Goal: Task Accomplishment & Management: Manage account settings

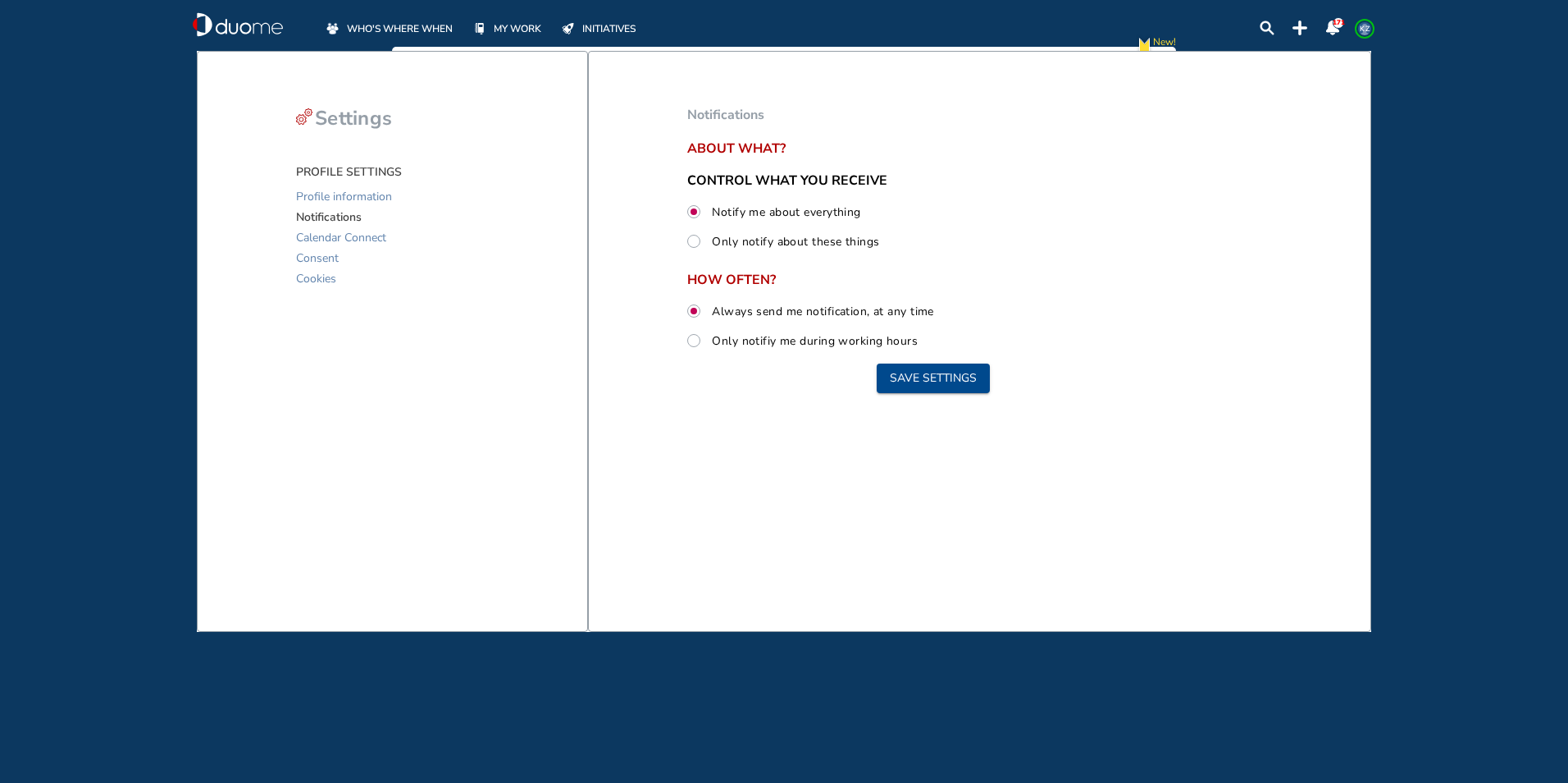
click at [386, 24] on span "WHO'S WHERE WHEN" at bounding box center [399, 29] width 106 height 16
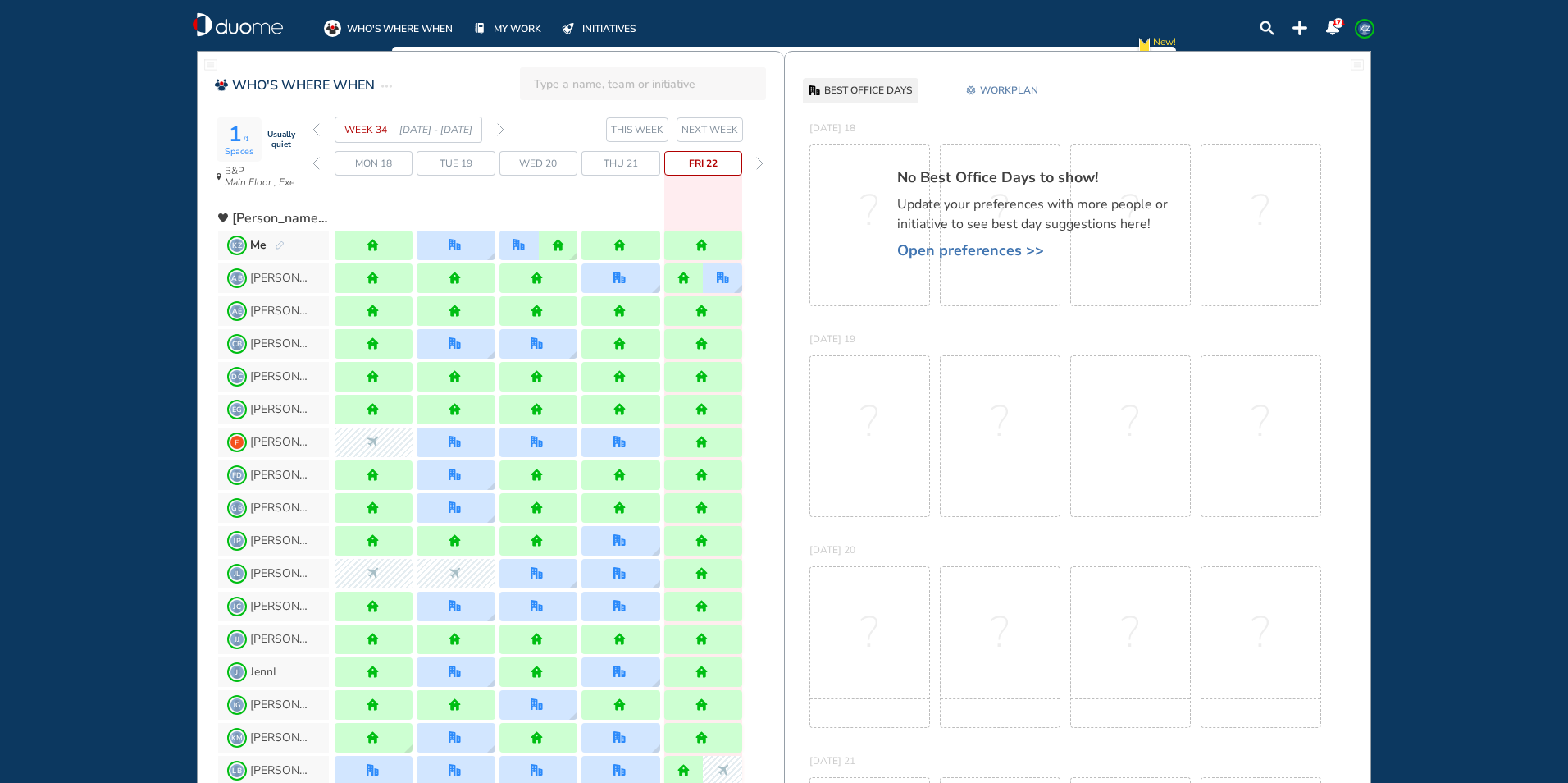
click at [281, 246] on img "pen-edit" at bounding box center [279, 246] width 10 height 11
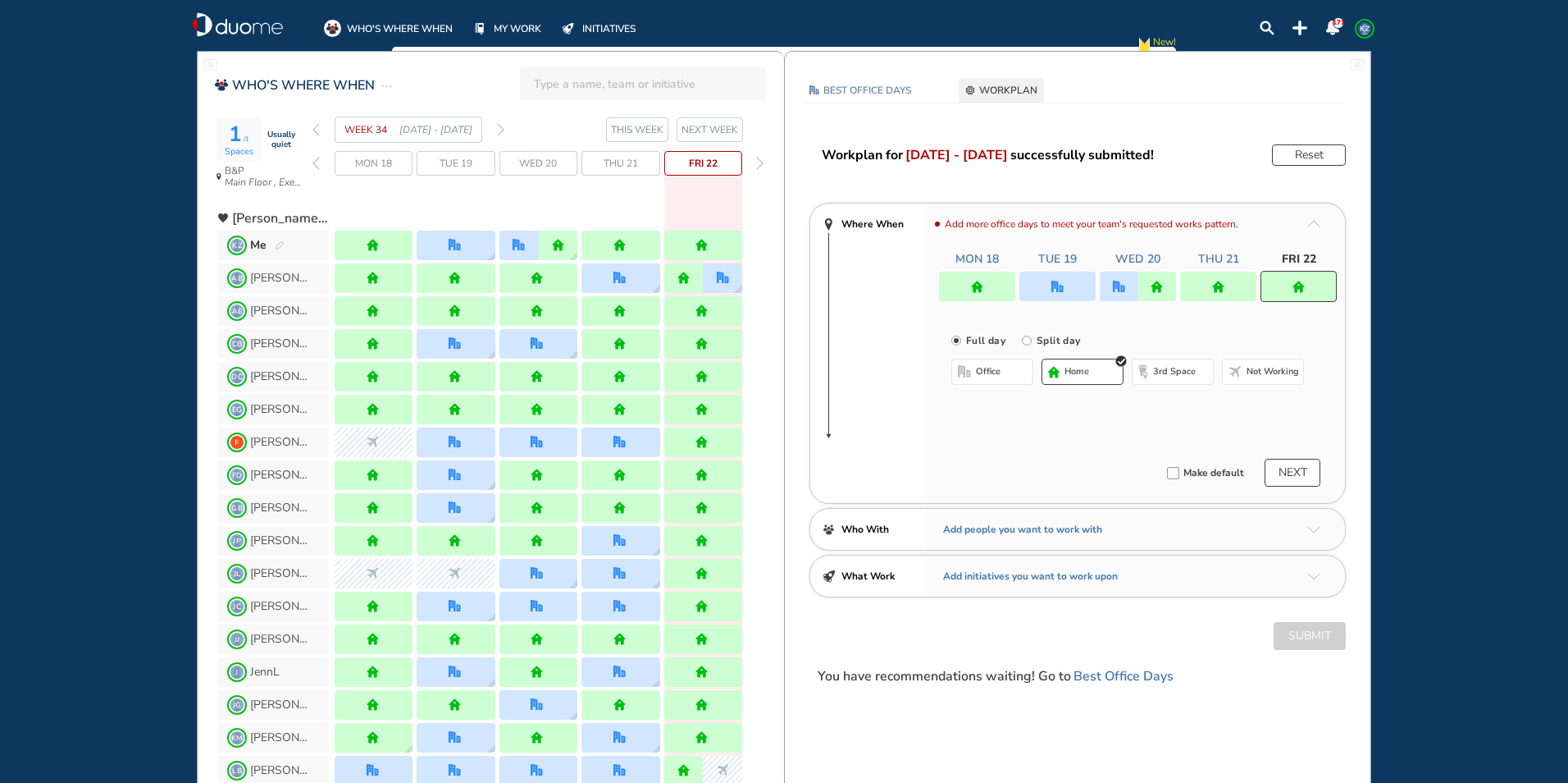
click at [276, 243] on img "pen-edit" at bounding box center [279, 246] width 10 height 11
click at [760, 168] on img "forward day" at bounding box center [760, 163] width 7 height 13
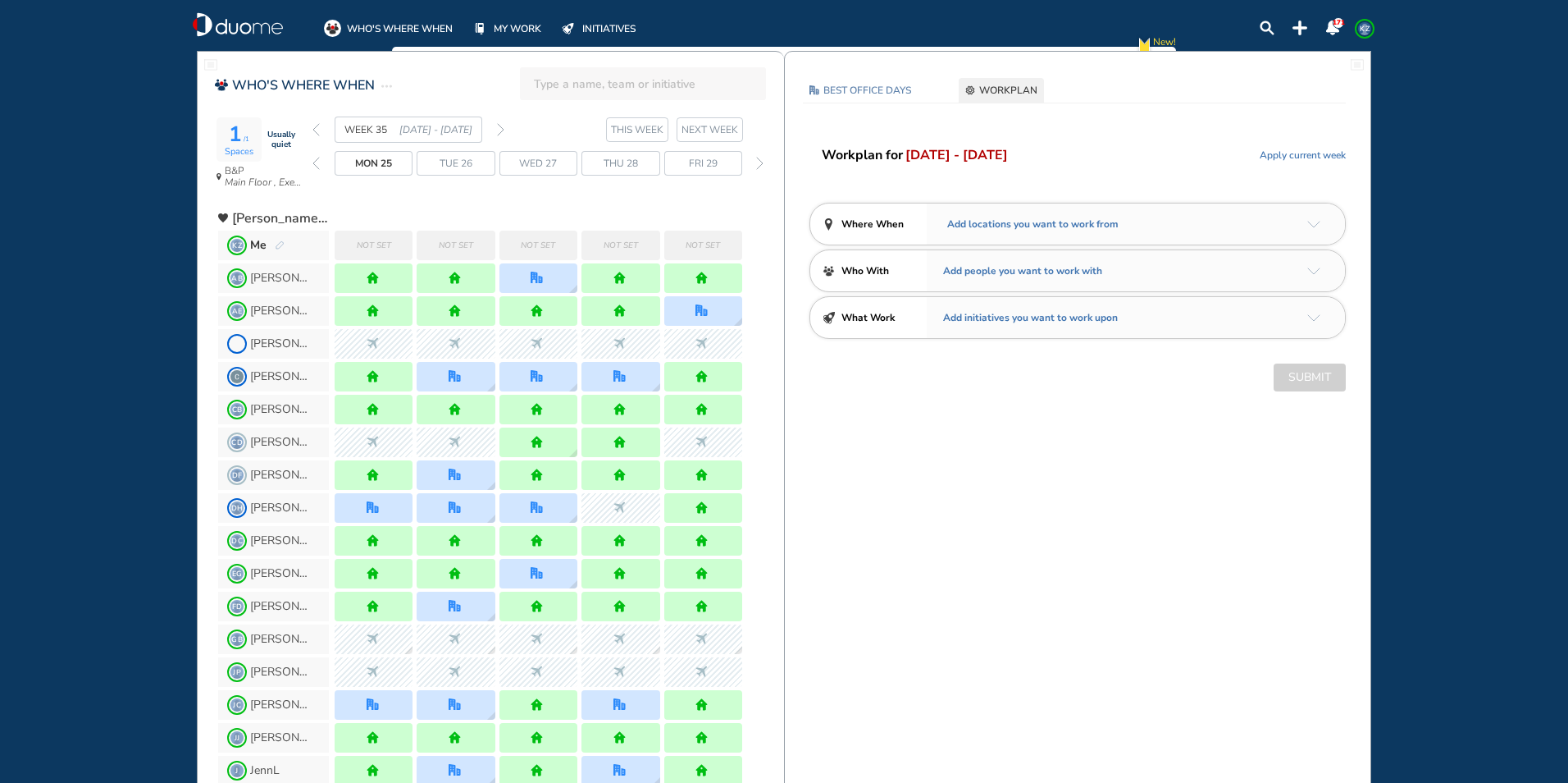
click at [281, 246] on img "pen-edit" at bounding box center [279, 246] width 10 height 11
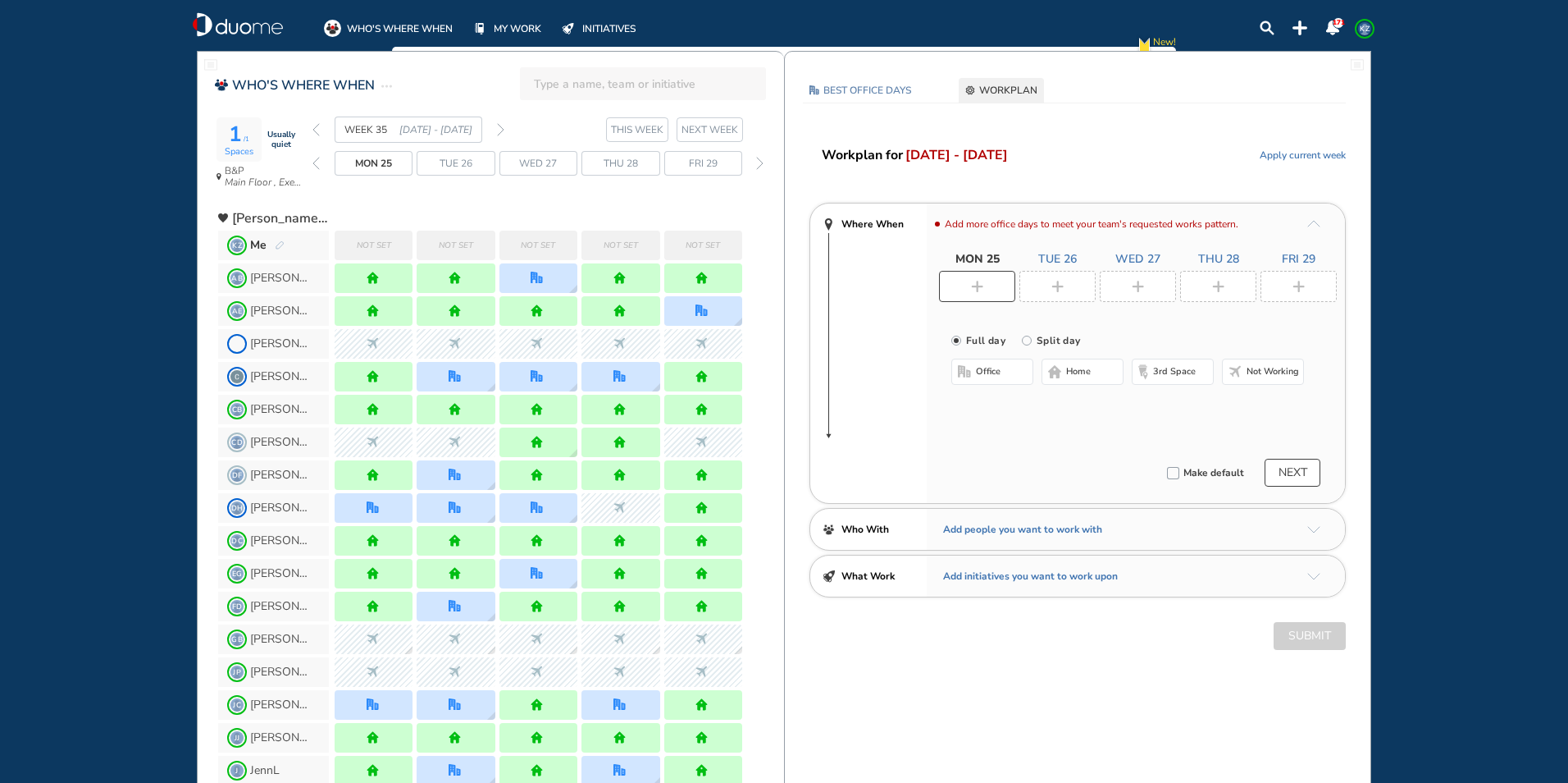
click at [987, 377] on span "office" at bounding box center [987, 372] width 24 height 13
click at [1074, 420] on button "Select a Desk" at bounding box center [1070, 425] width 73 height 16
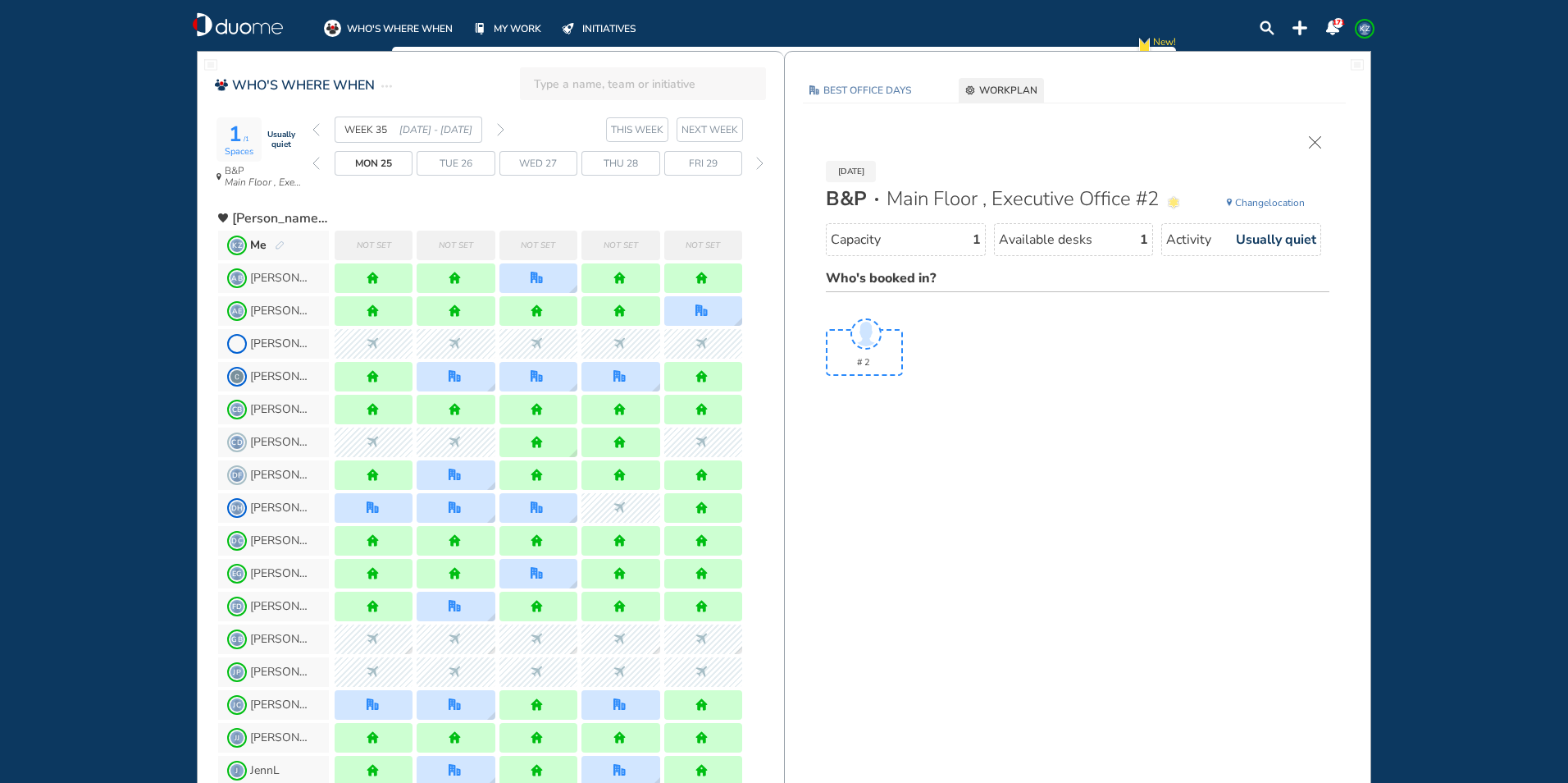
click at [1276, 199] on span "Change location" at bounding box center [1269, 203] width 70 height 16
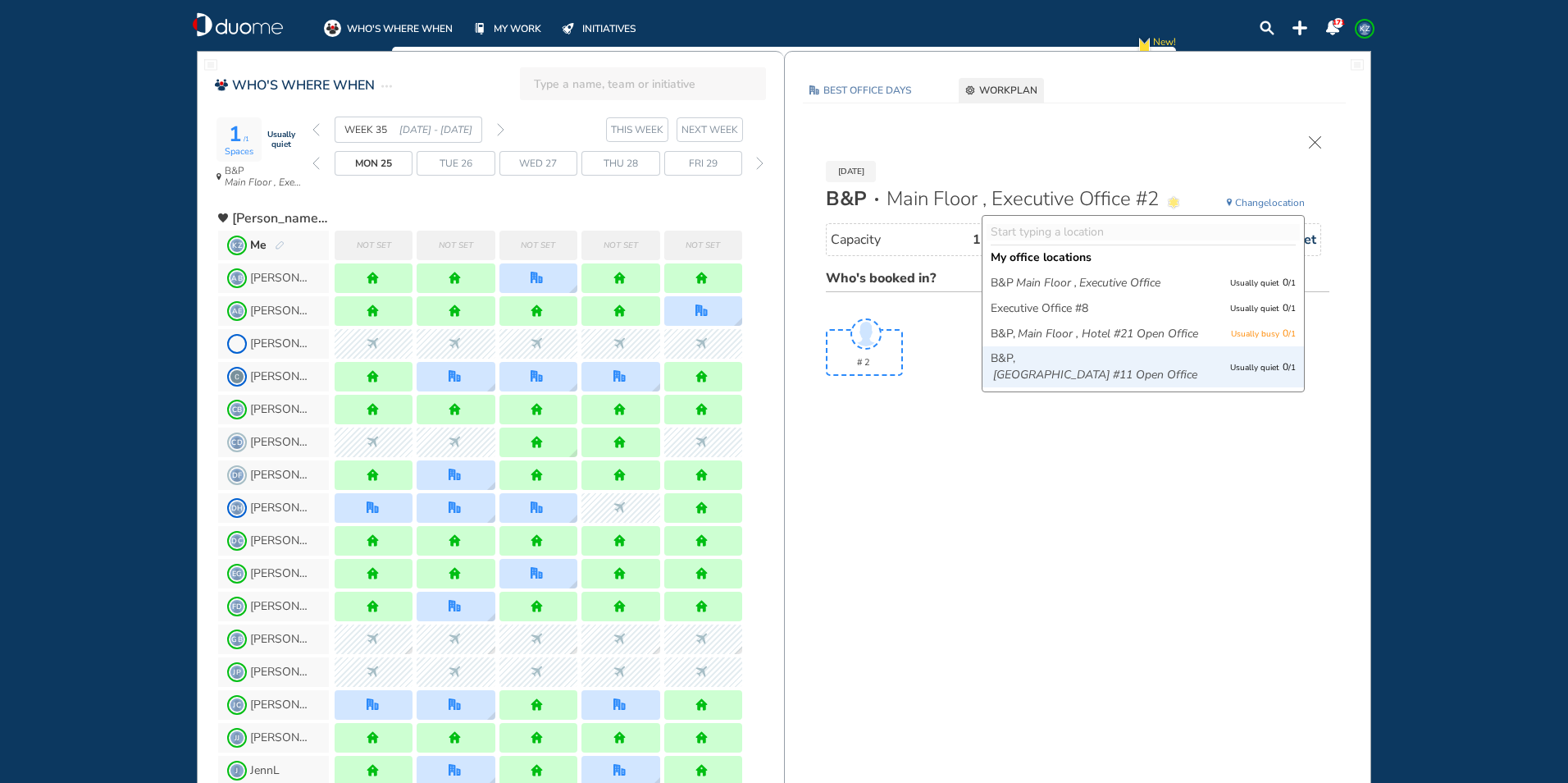
click at [1133, 383] on icon "[GEOGRAPHIC_DATA] #11 Open Office" at bounding box center [1094, 375] width 204 height 16
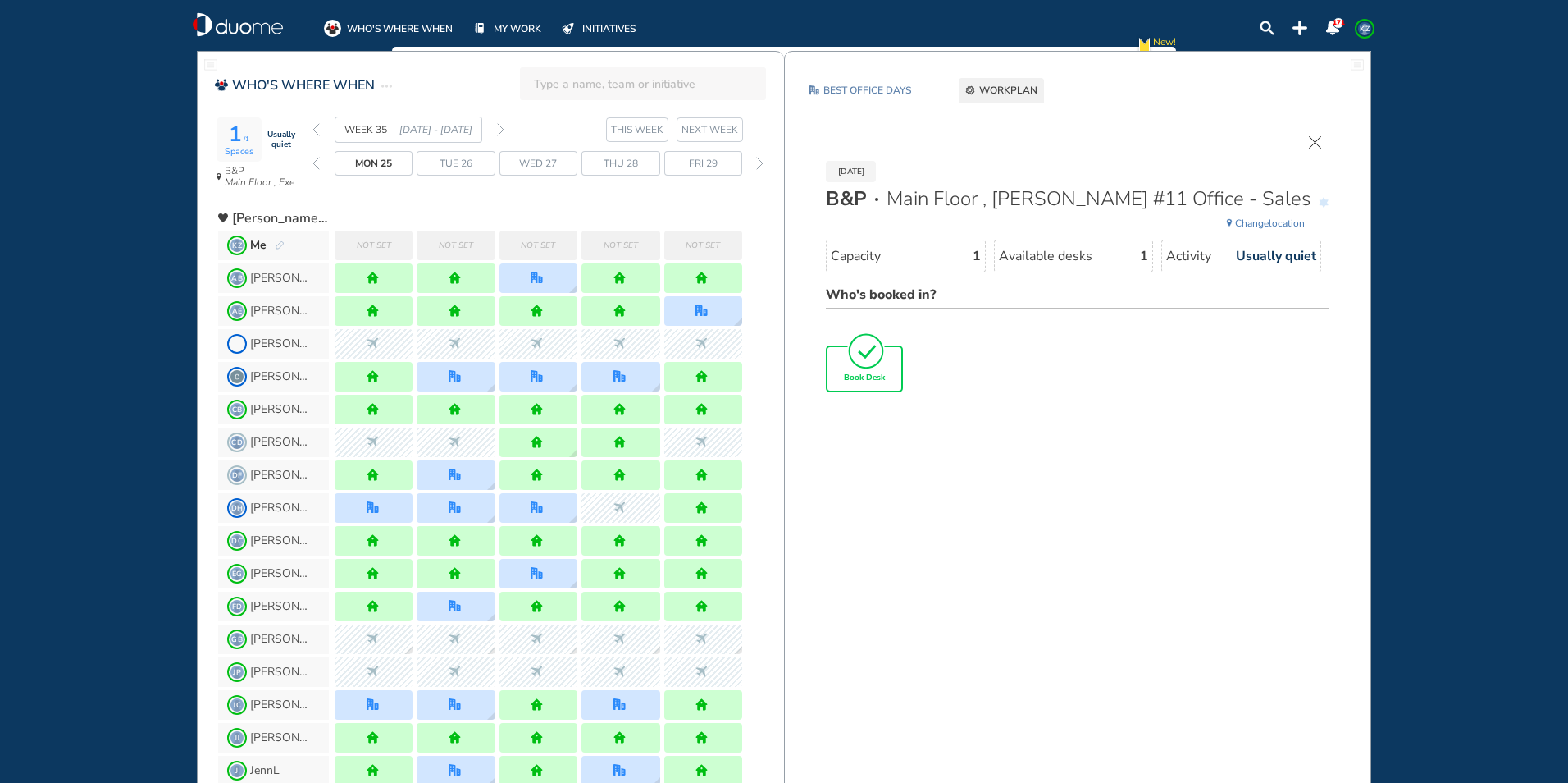
click at [862, 373] on span "Book Desk" at bounding box center [863, 378] width 41 height 10
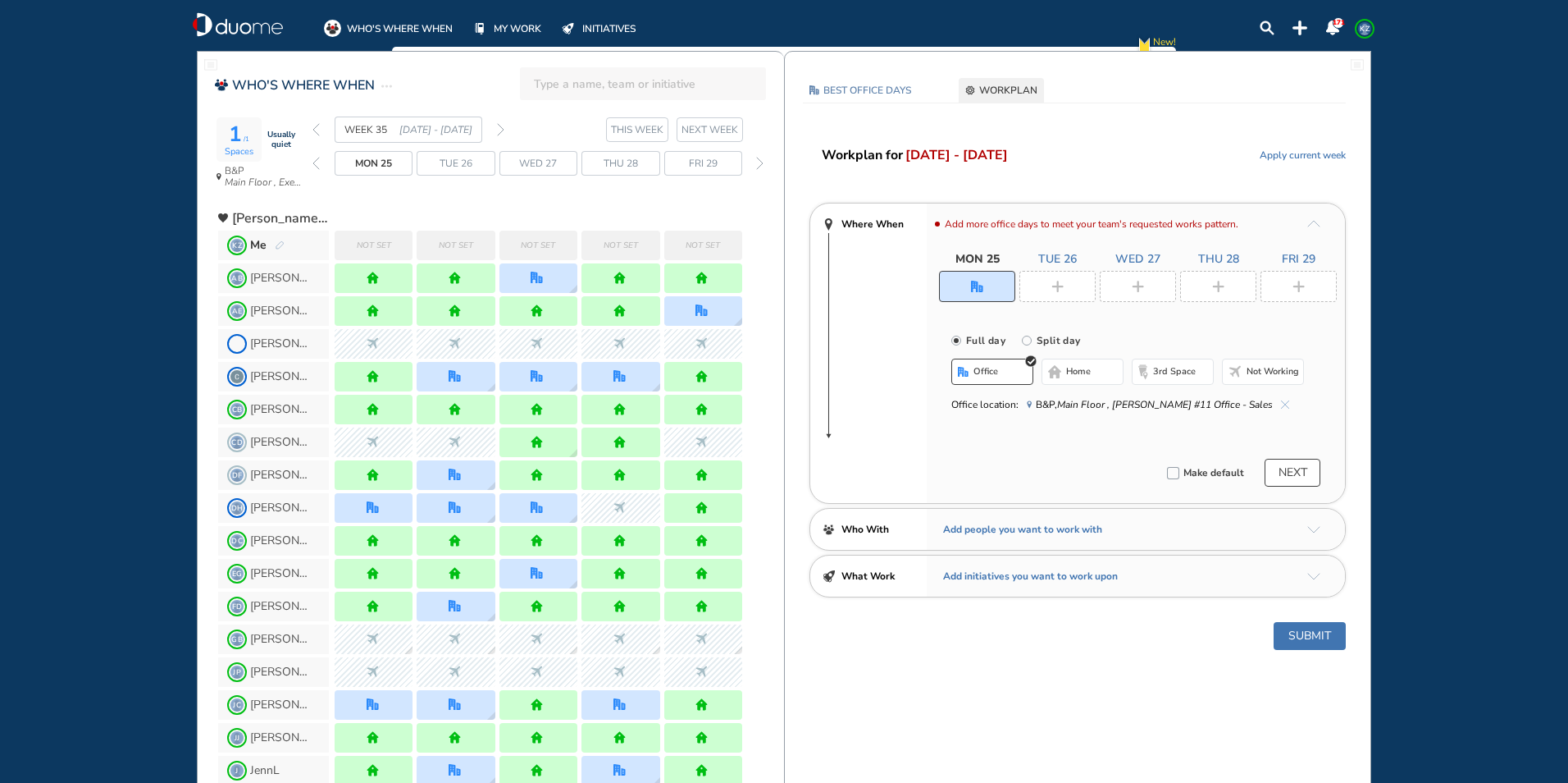
click at [1048, 281] on div at bounding box center [1057, 286] width 76 height 31
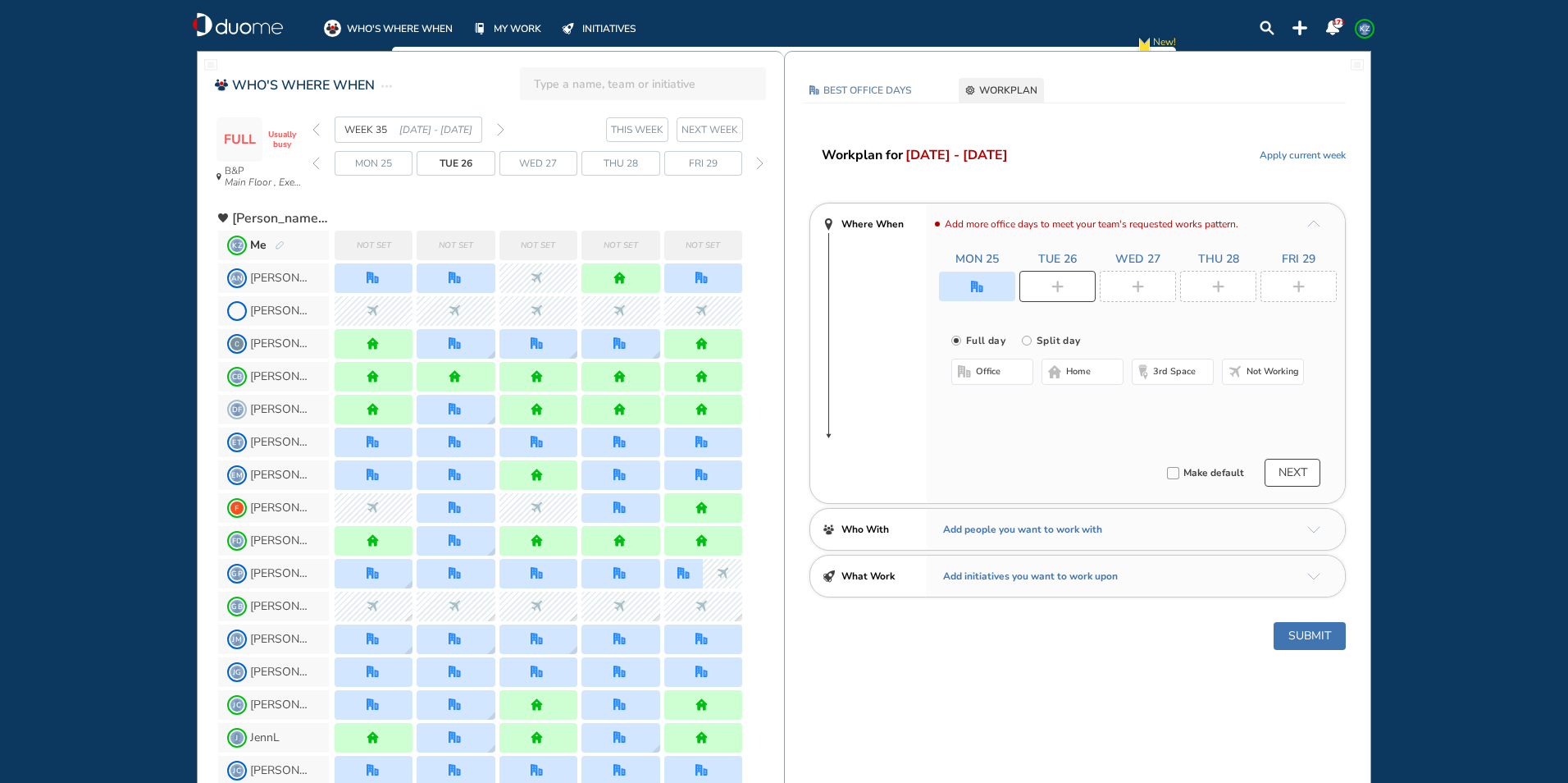
click at [1080, 370] on span "home" at bounding box center [1078, 372] width 24 height 13
click at [1130, 281] on div at bounding box center [1138, 286] width 76 height 31
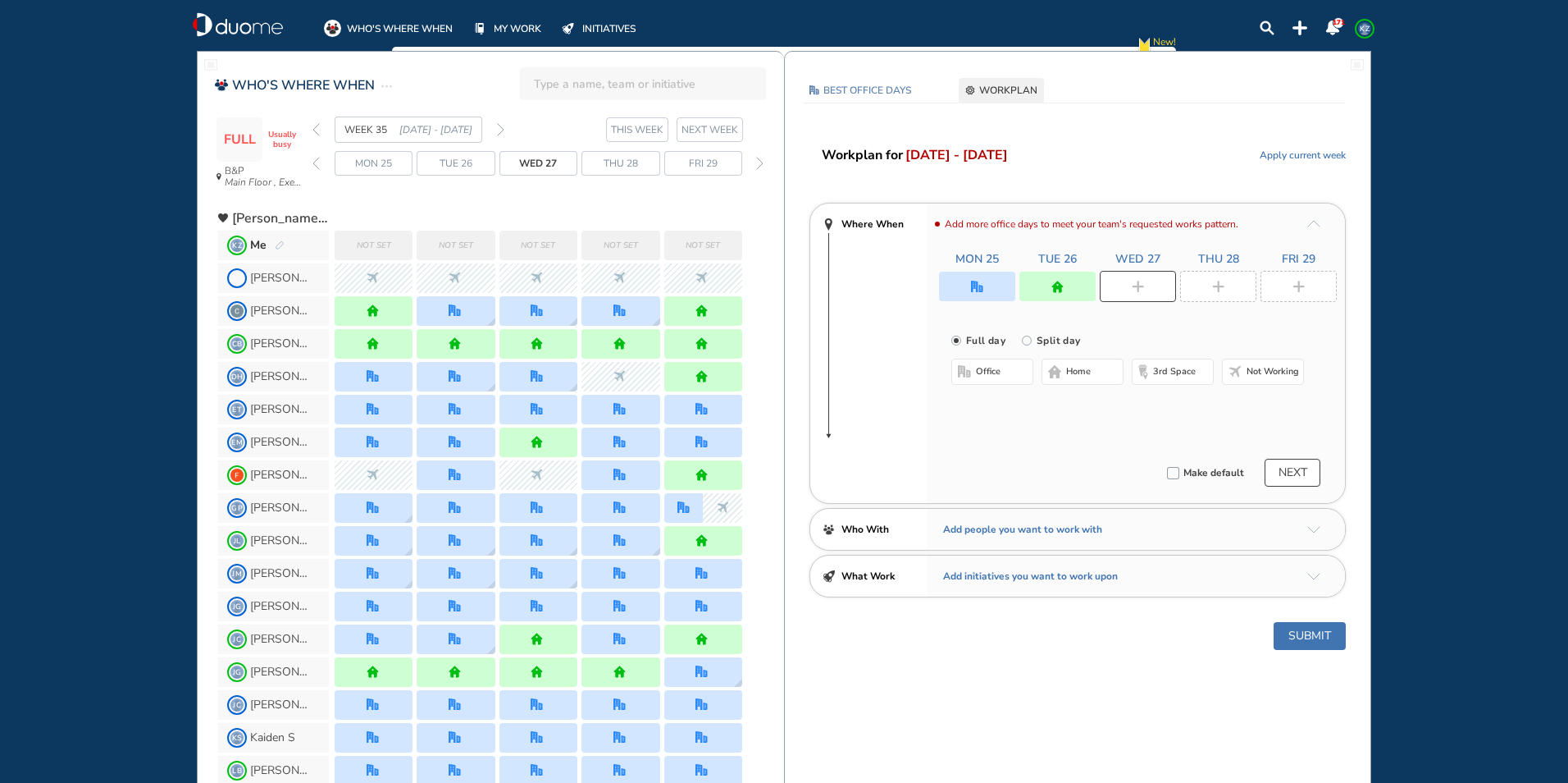
click at [1083, 368] on span "home" at bounding box center [1078, 372] width 24 height 13
click at [1207, 285] on div at bounding box center [1218, 286] width 76 height 31
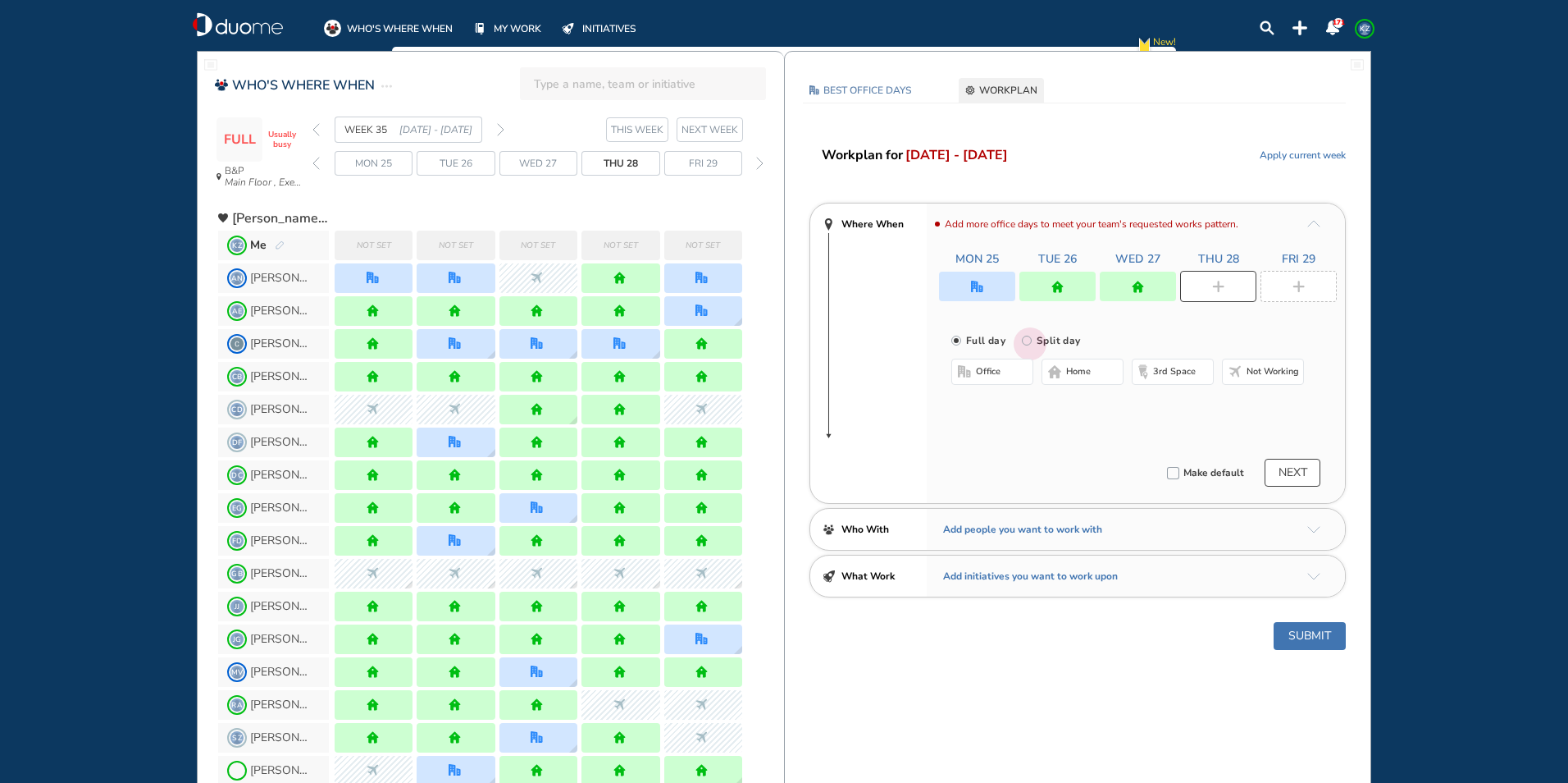
click at [1026, 341] on input "Split day" at bounding box center [1038, 350] width 33 height 33
radio input "true"
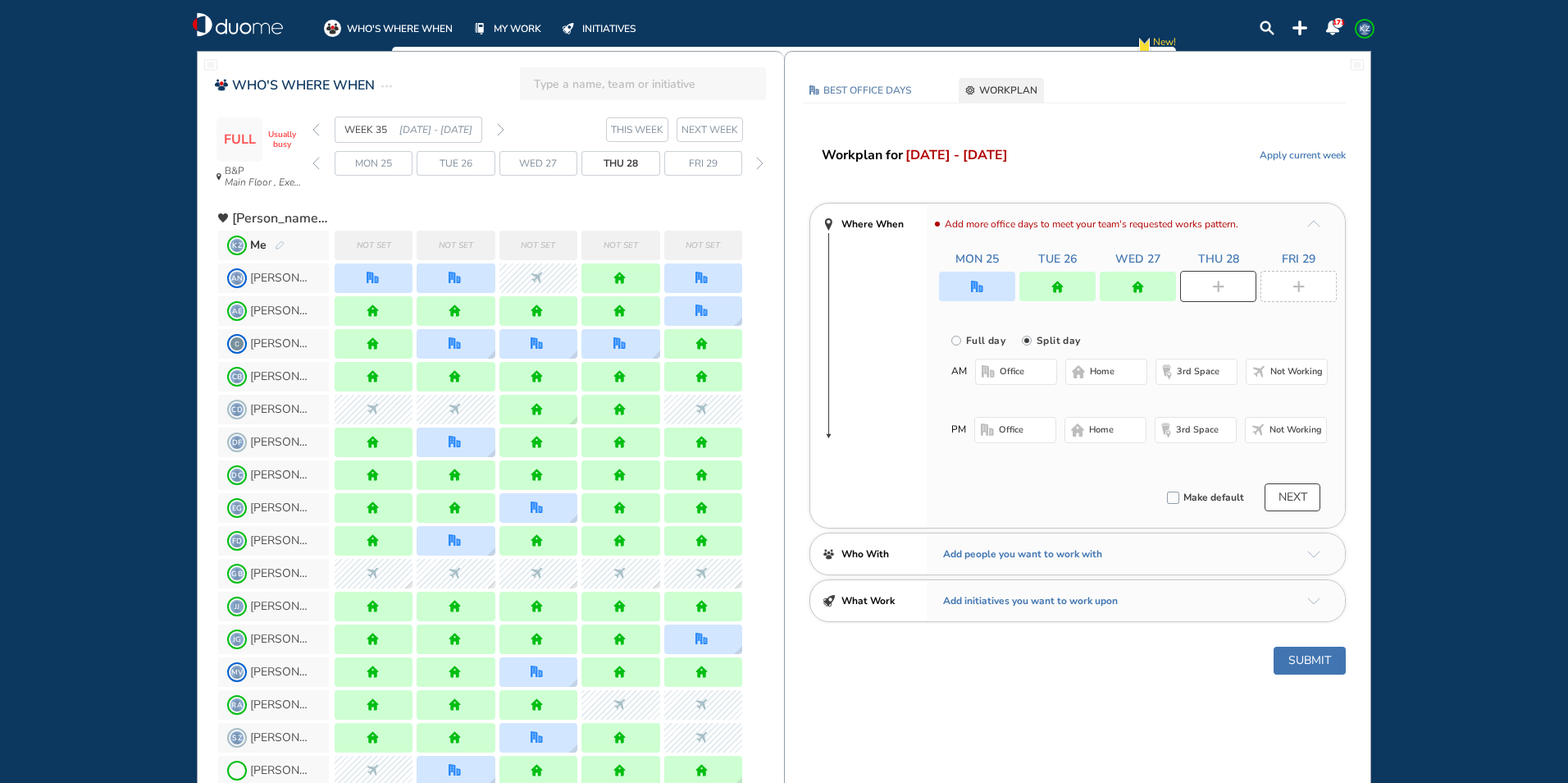
click at [1018, 370] on span "office" at bounding box center [1011, 372] width 24 height 13
click at [1008, 403] on button "Select location" at bounding box center [1018, 404] width 65 height 16
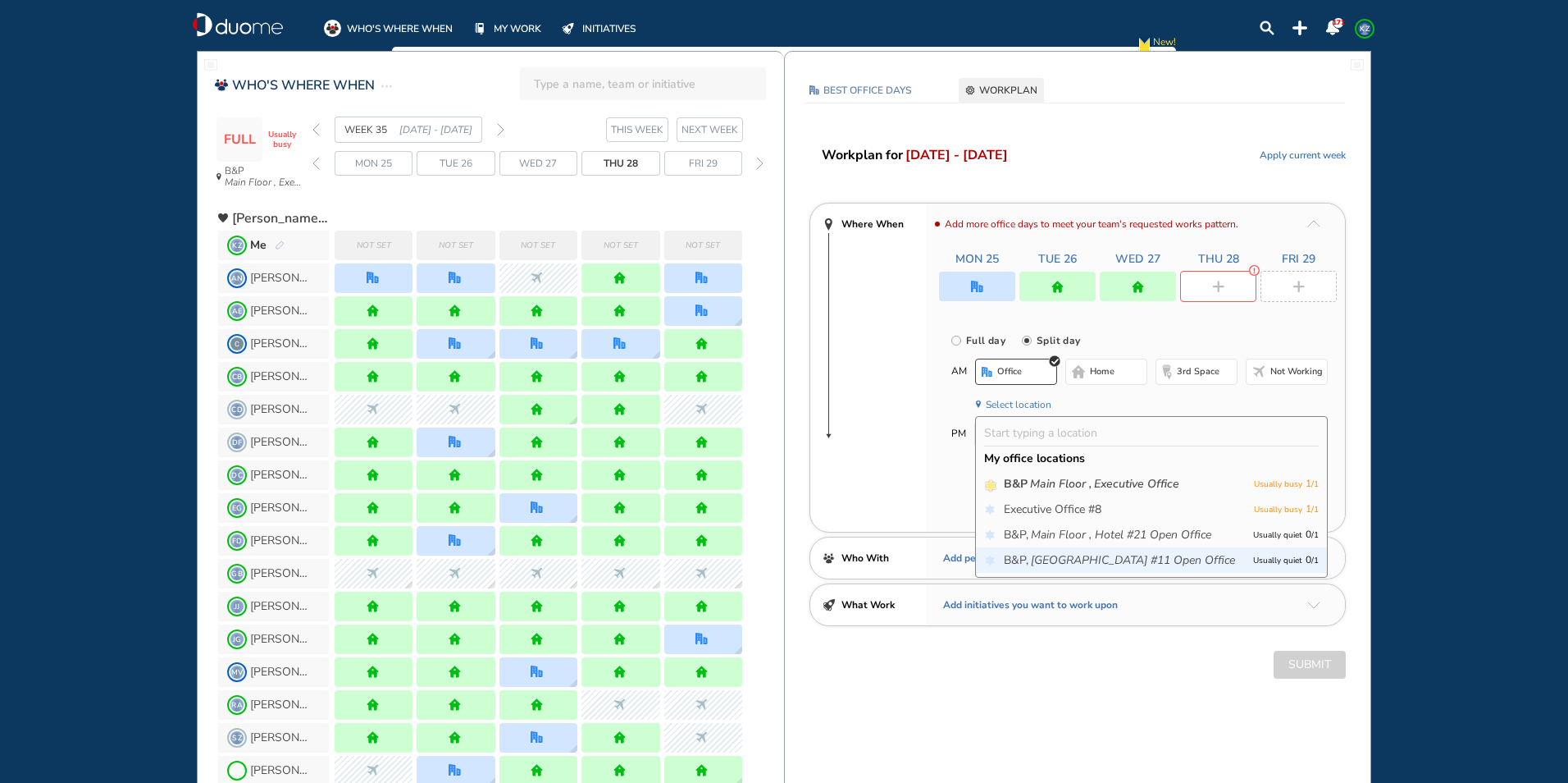
click at [1084, 553] on icon "[GEOGRAPHIC_DATA] #11 Open Office" at bounding box center [1132, 560] width 204 height 16
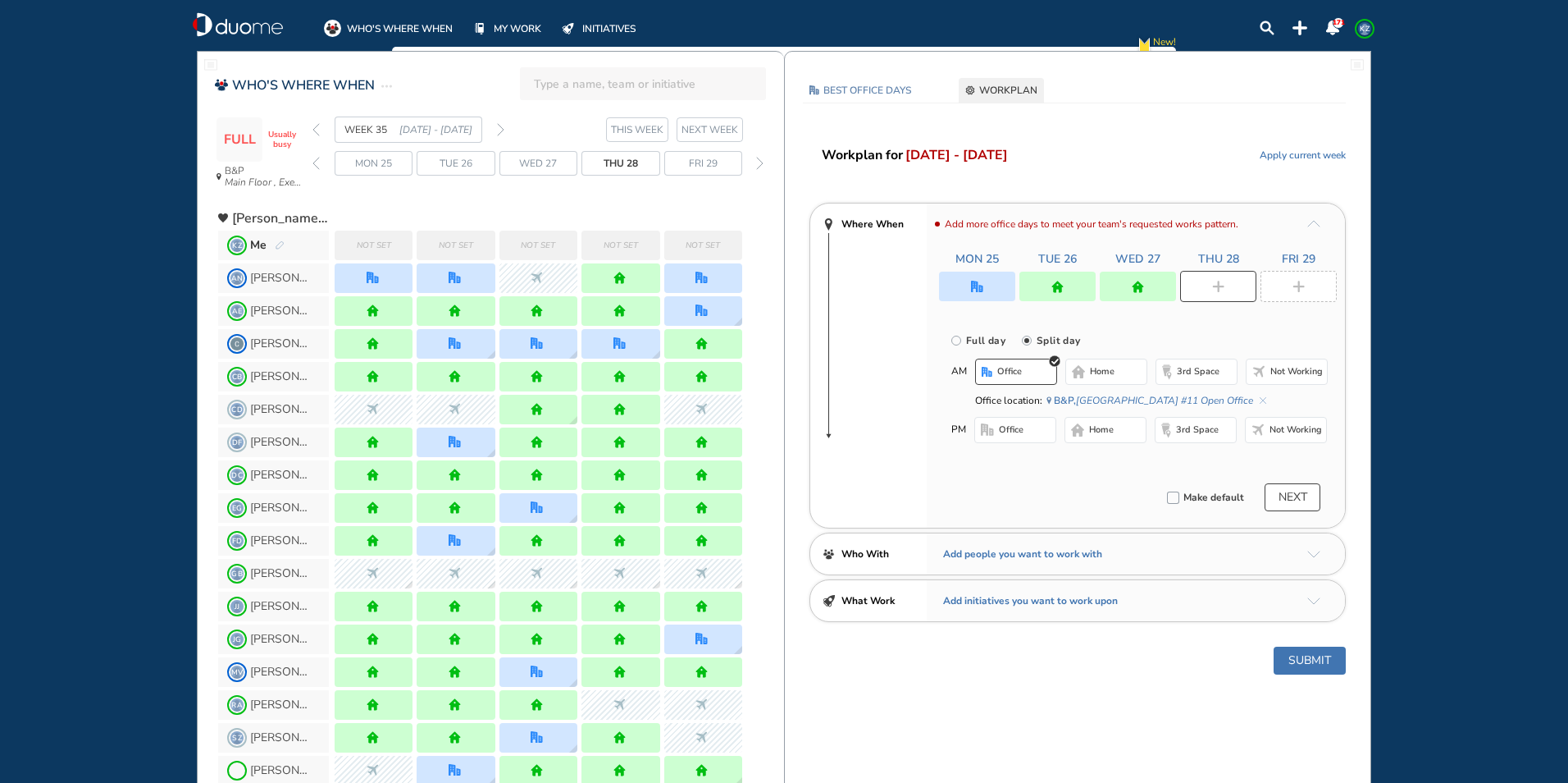
click at [1088, 430] on button "home" at bounding box center [1105, 430] width 82 height 26
click at [1304, 281] on div at bounding box center [1298, 286] width 76 height 31
radio input "true"
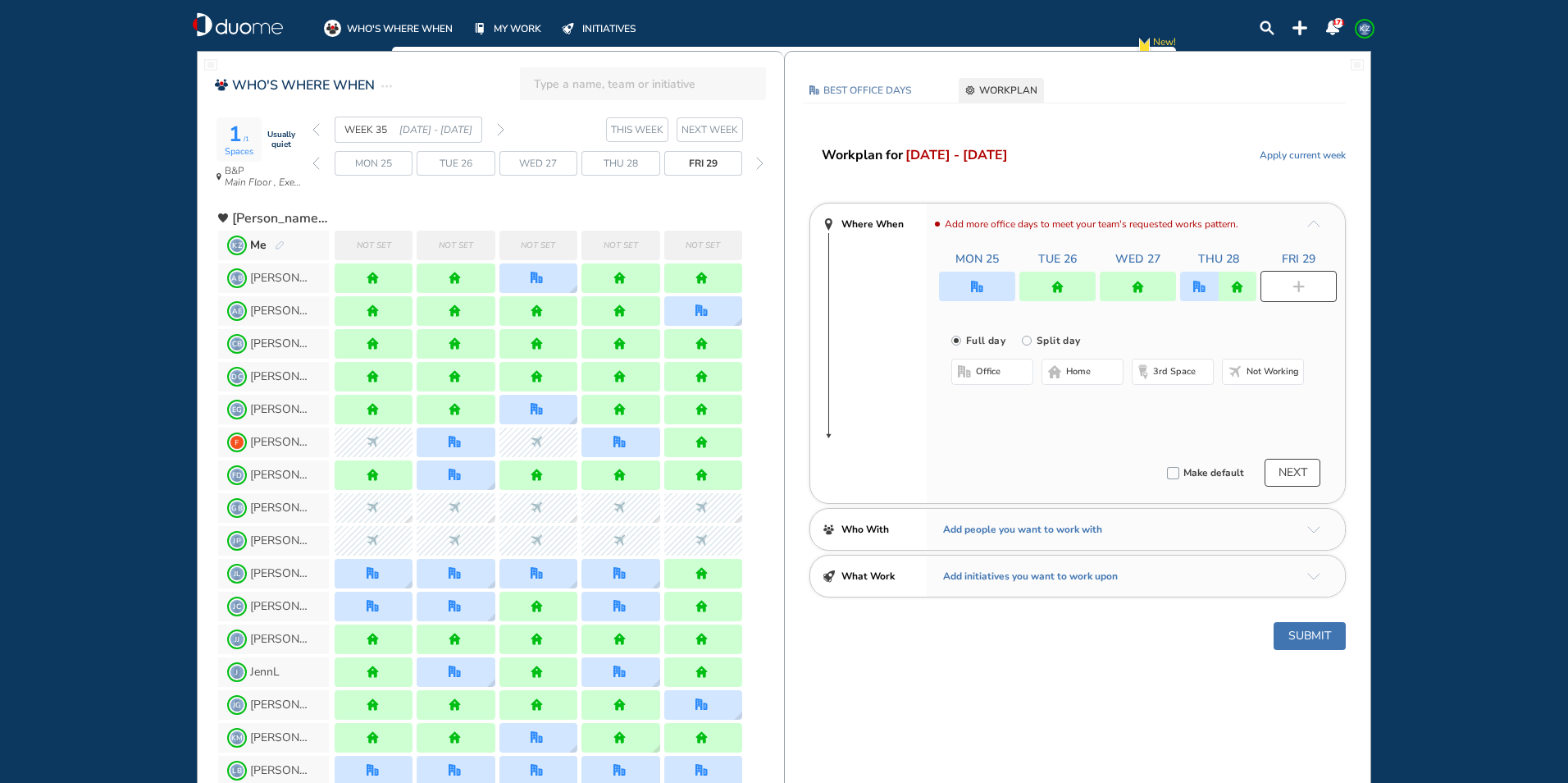
click at [1086, 374] on span "home" at bounding box center [1078, 372] width 24 height 13
click at [1308, 634] on button "Submit" at bounding box center [1310, 635] width 72 height 28
